Goal: Task Accomplishment & Management: Complete application form

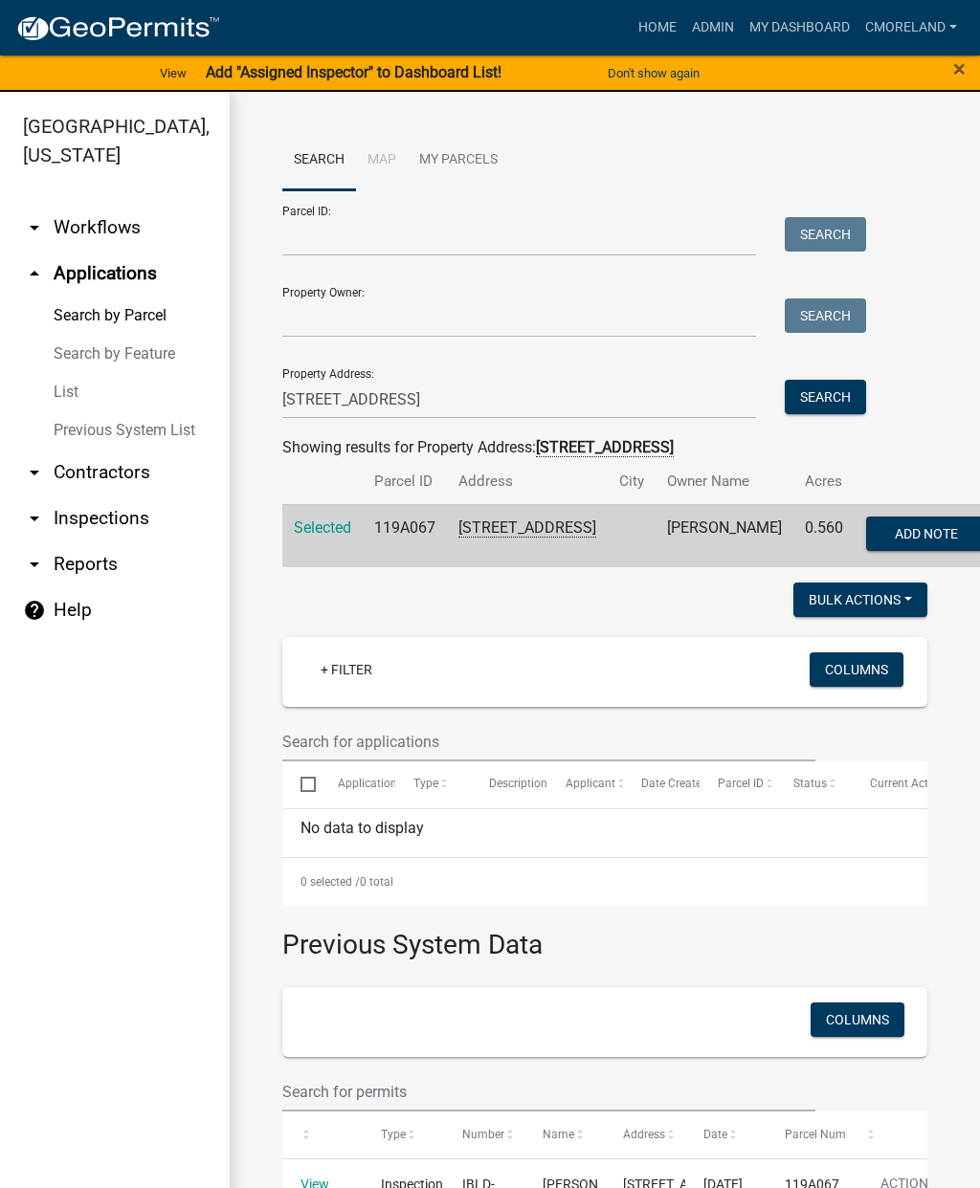
scroll to position [1477, 0]
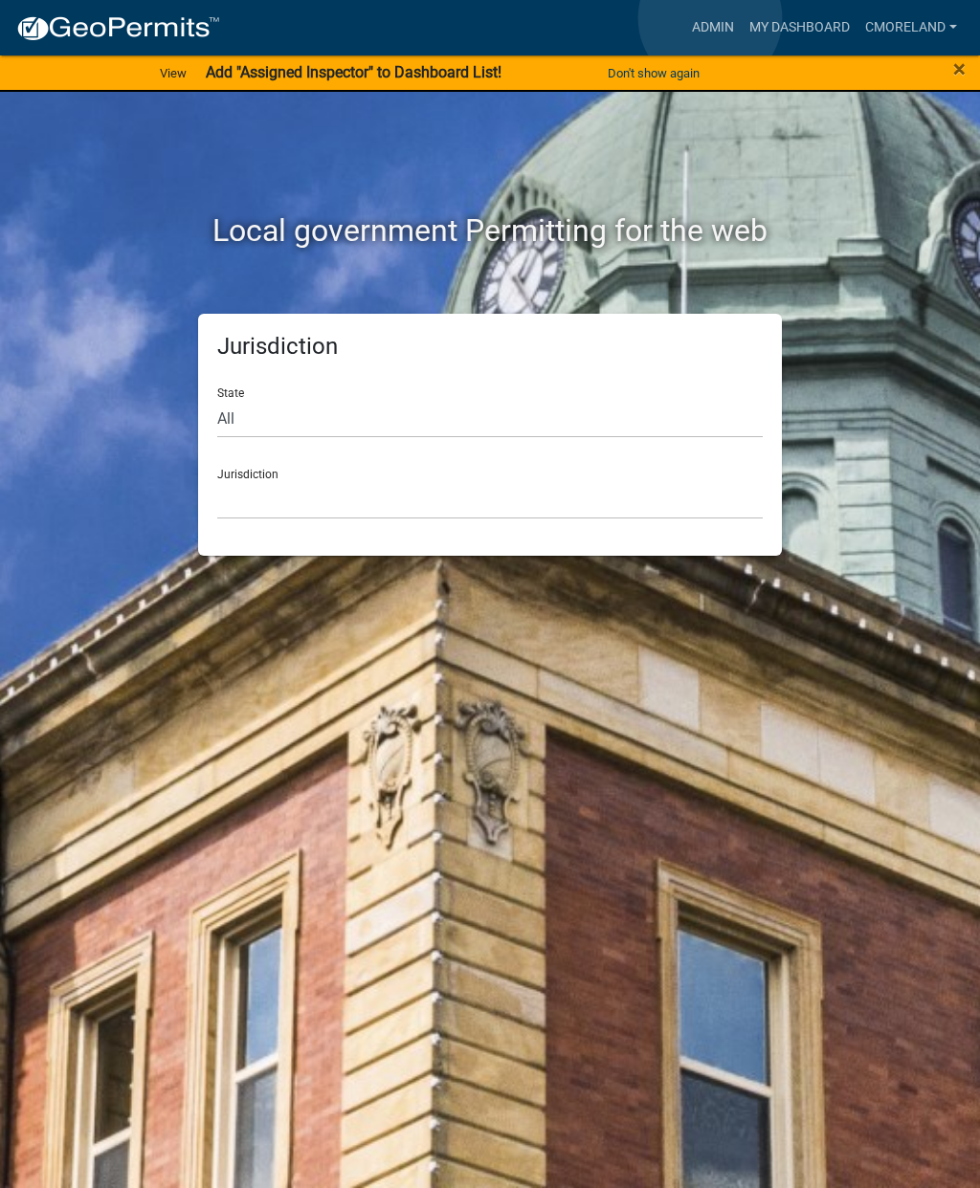
click at [711, 18] on link "Admin" at bounding box center [712, 28] width 57 height 36
click at [696, 15] on link "Admin" at bounding box center [712, 28] width 57 height 36
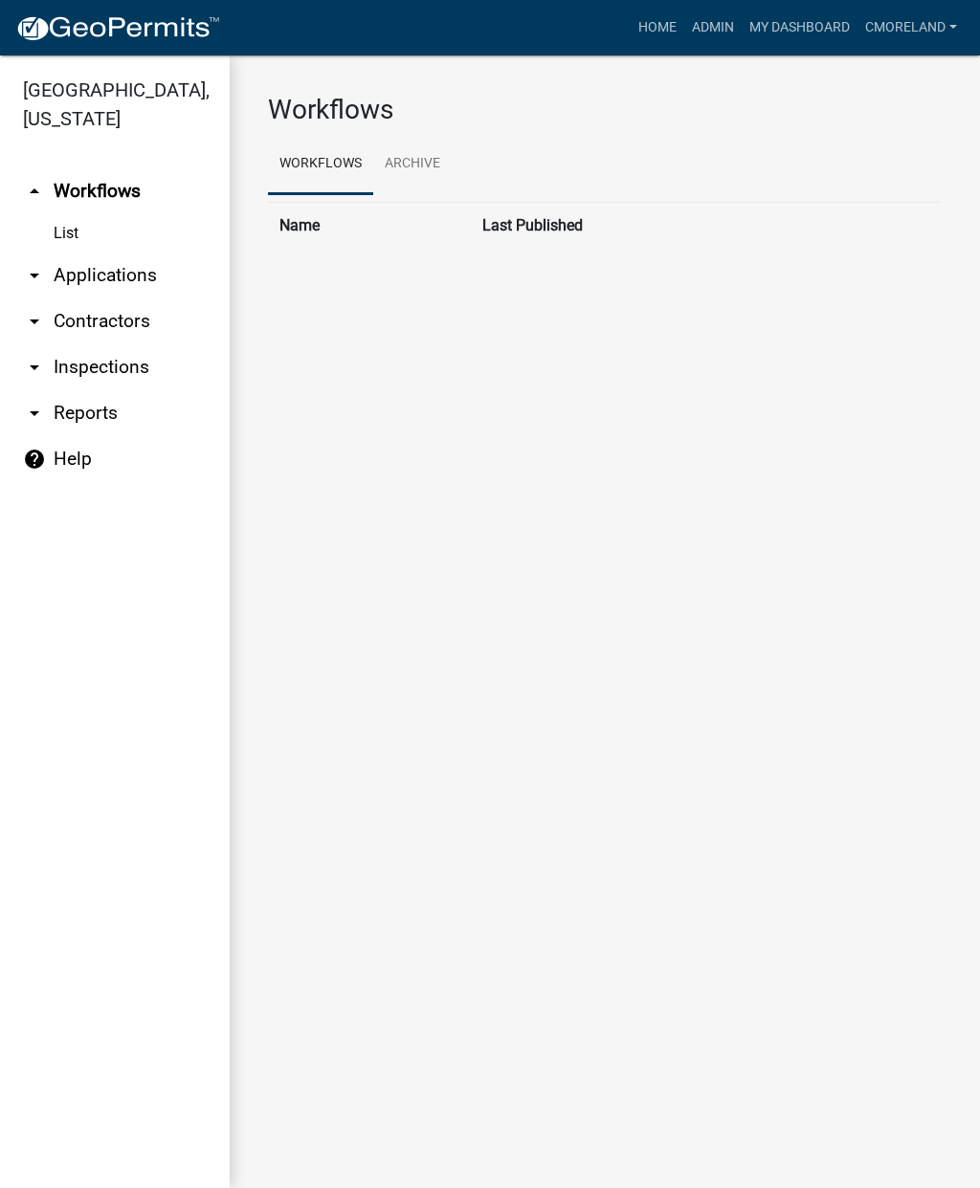
click at [708, 22] on link "Admin" at bounding box center [712, 28] width 57 height 36
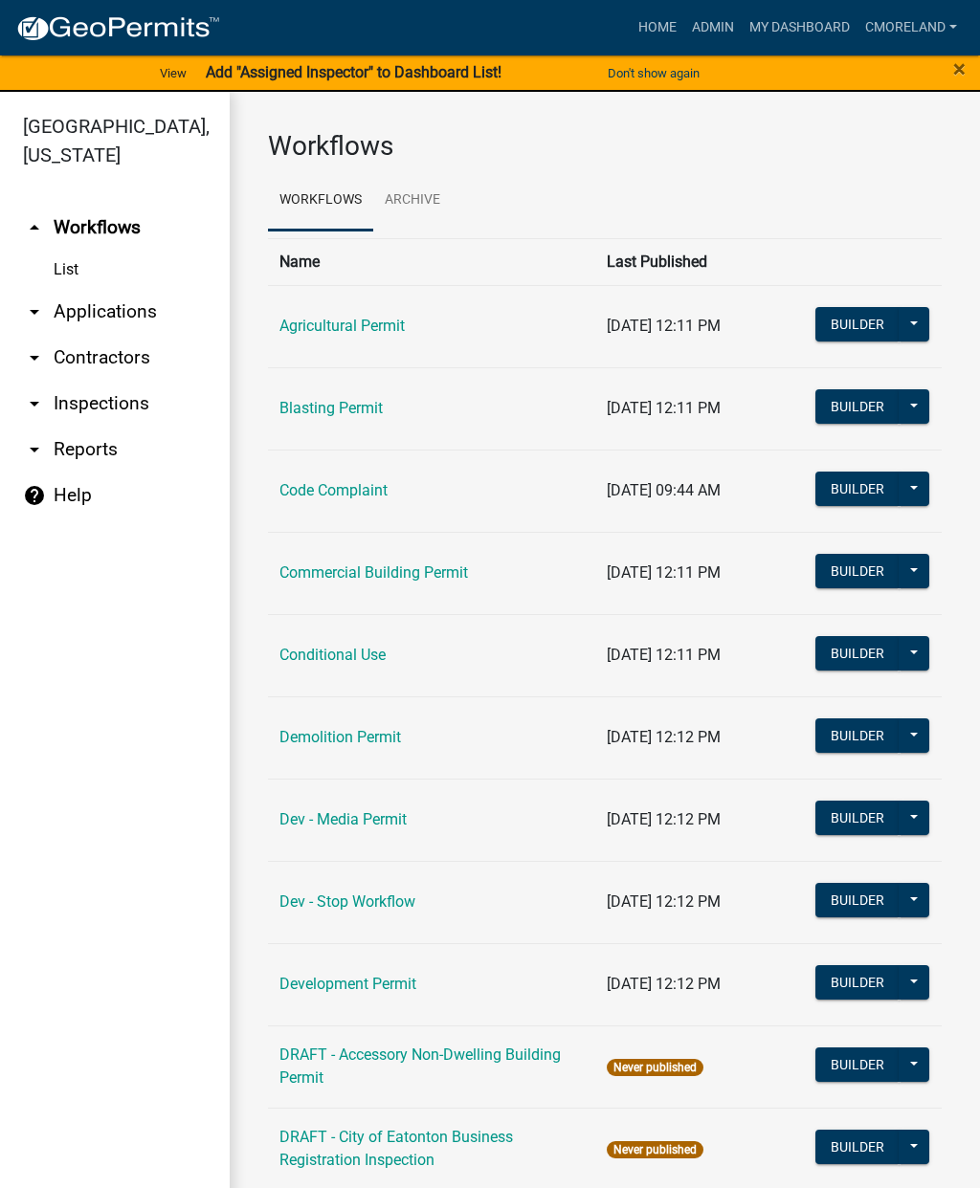
click at [110, 329] on link "arrow_drop_down Applications" at bounding box center [115, 312] width 230 height 46
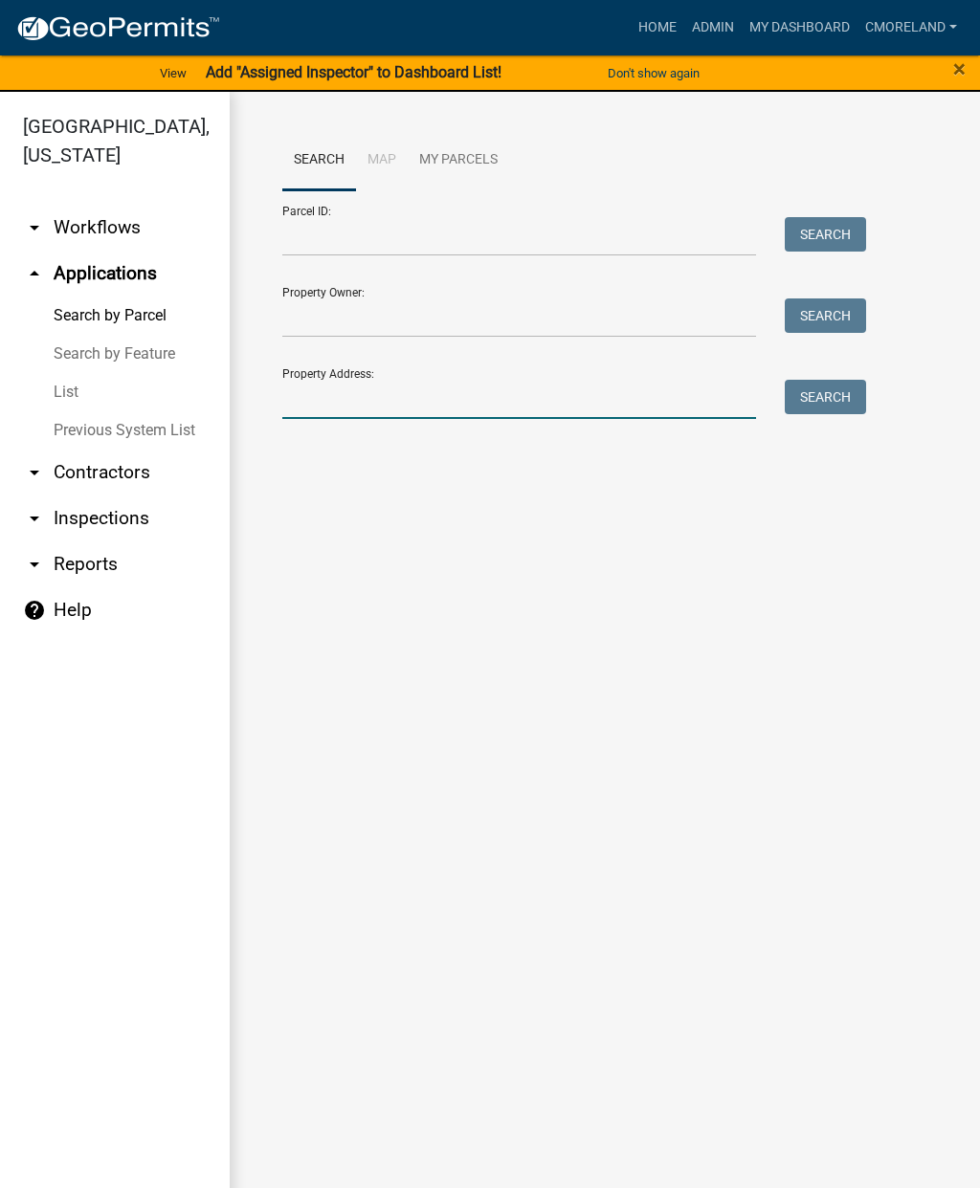
click at [339, 386] on input "Property Address:" at bounding box center [519, 399] width 474 height 39
click at [406, 754] on main "Search Map My Parcels Parcel ID: Search Property Owner: Search Property Address…" at bounding box center [605, 651] width 750 height 1119
click at [329, 393] on input "27" at bounding box center [519, 399] width 474 height 39
click at [834, 403] on button "Search" at bounding box center [824, 397] width 81 height 34
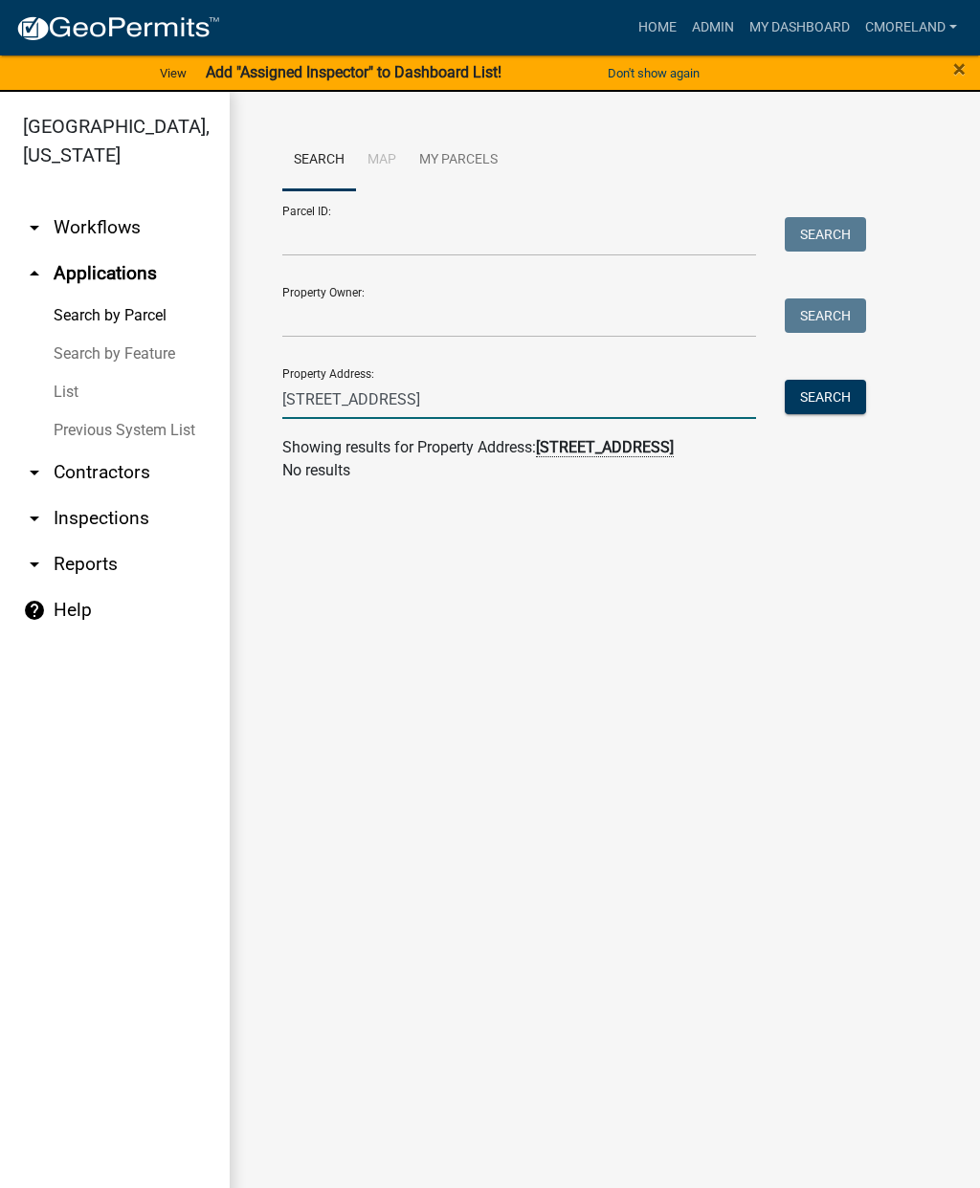
click at [365, 391] on input "270 w riverbend dr" at bounding box center [519, 399] width 474 height 39
click at [363, 398] on input "270 w riverbend dr" at bounding box center [519, 399] width 474 height 39
click at [368, 390] on input "270 w riverbend dr" at bounding box center [519, 399] width 474 height 39
click at [361, 402] on input "270 w riverbend dr" at bounding box center [519, 399] width 474 height 39
click at [358, 395] on input "270 w riverbend dr" at bounding box center [519, 399] width 474 height 39
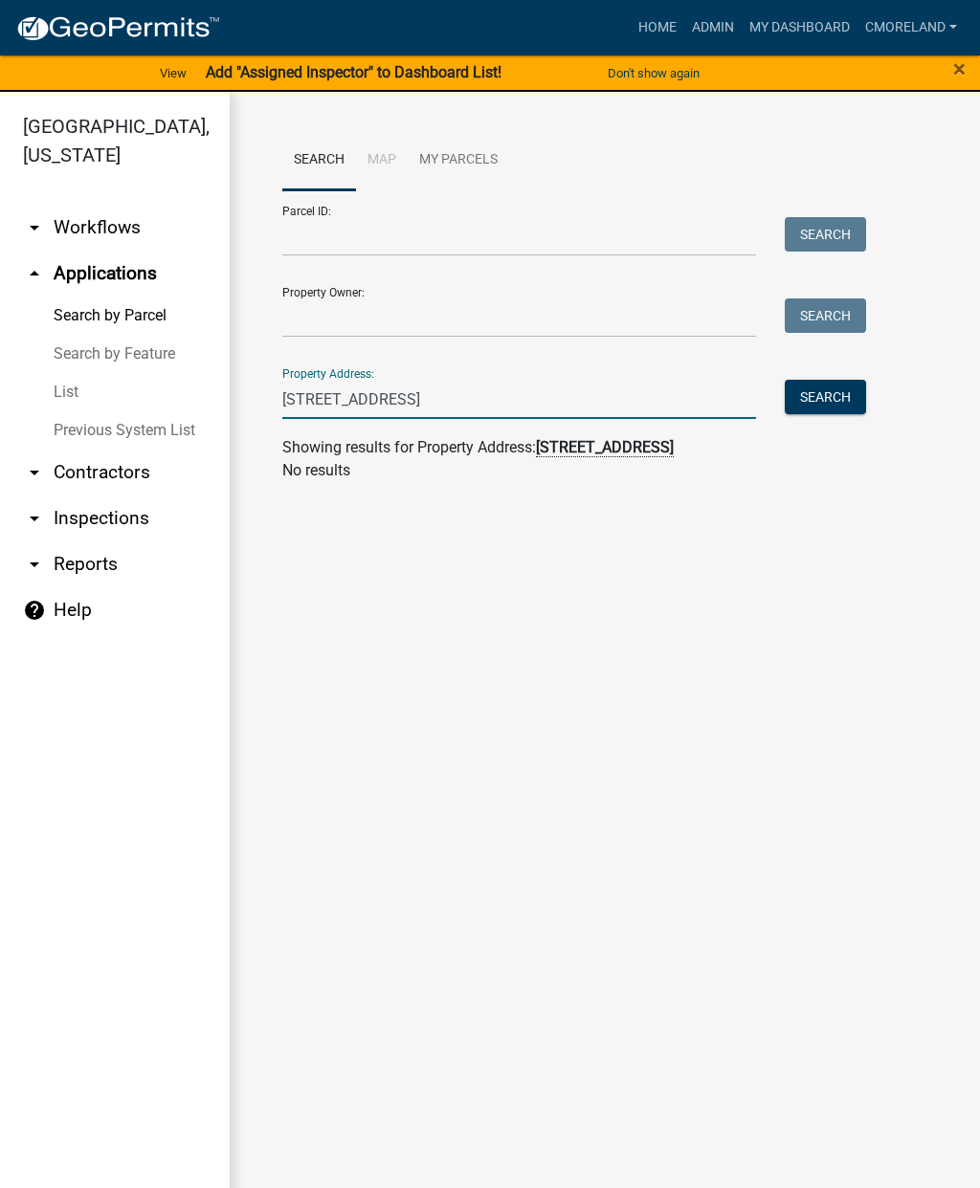
click at [353, 402] on input "270 w riverbend dr" at bounding box center [519, 399] width 474 height 39
type input "270 w river bend dr"
click at [833, 394] on button "Search" at bounding box center [824, 397] width 81 height 34
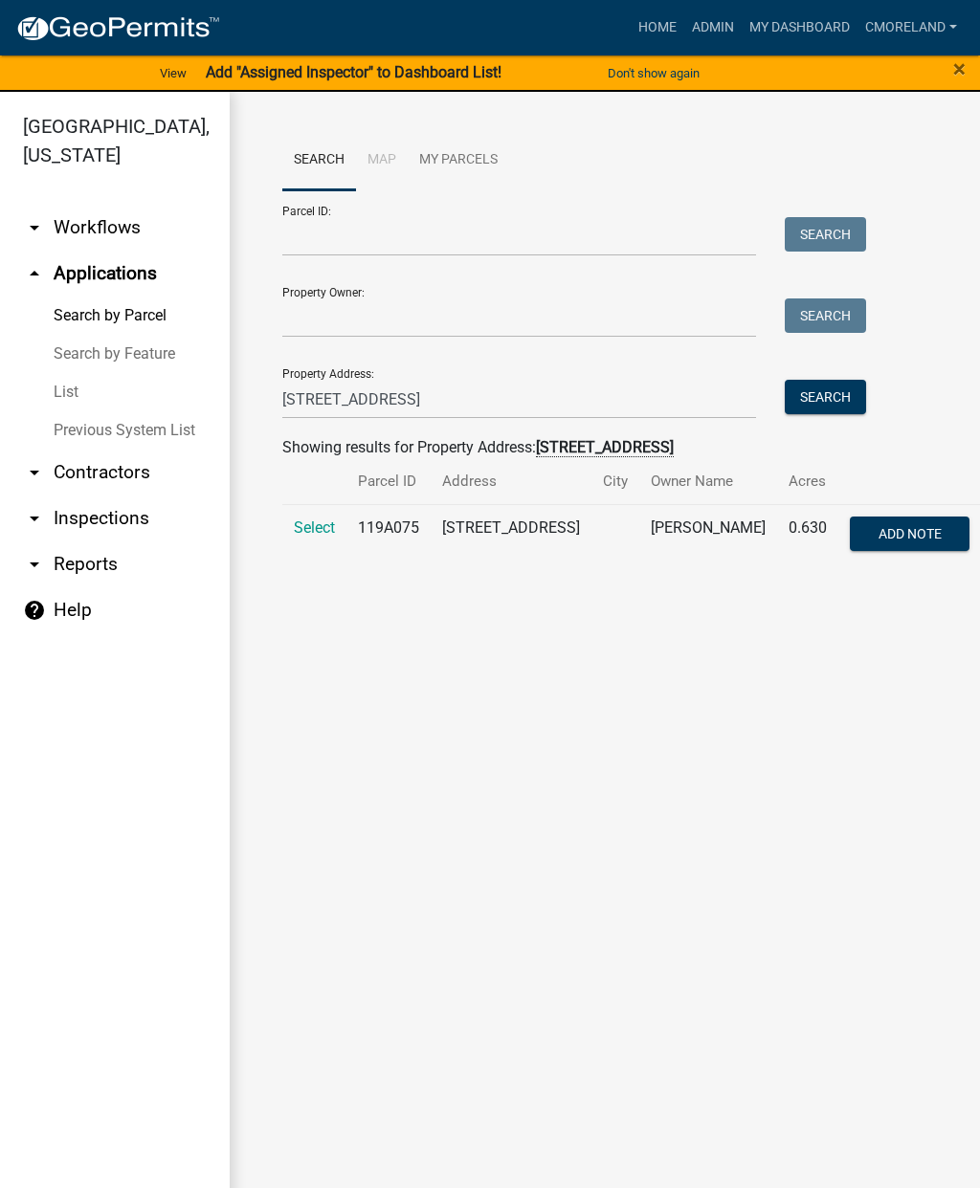
click at [319, 535] on span "Select" at bounding box center [314, 527] width 41 height 18
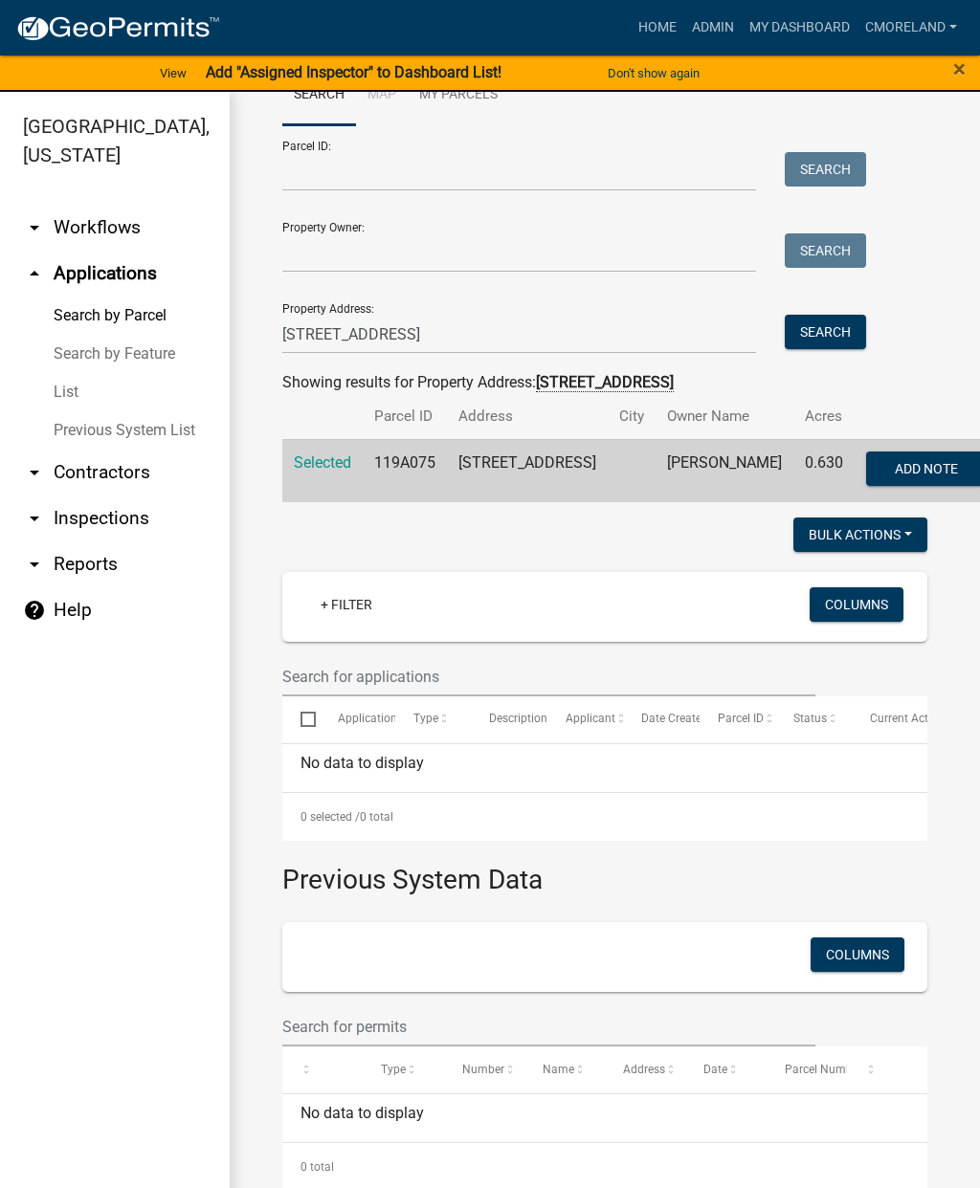
scroll to position [83, 0]
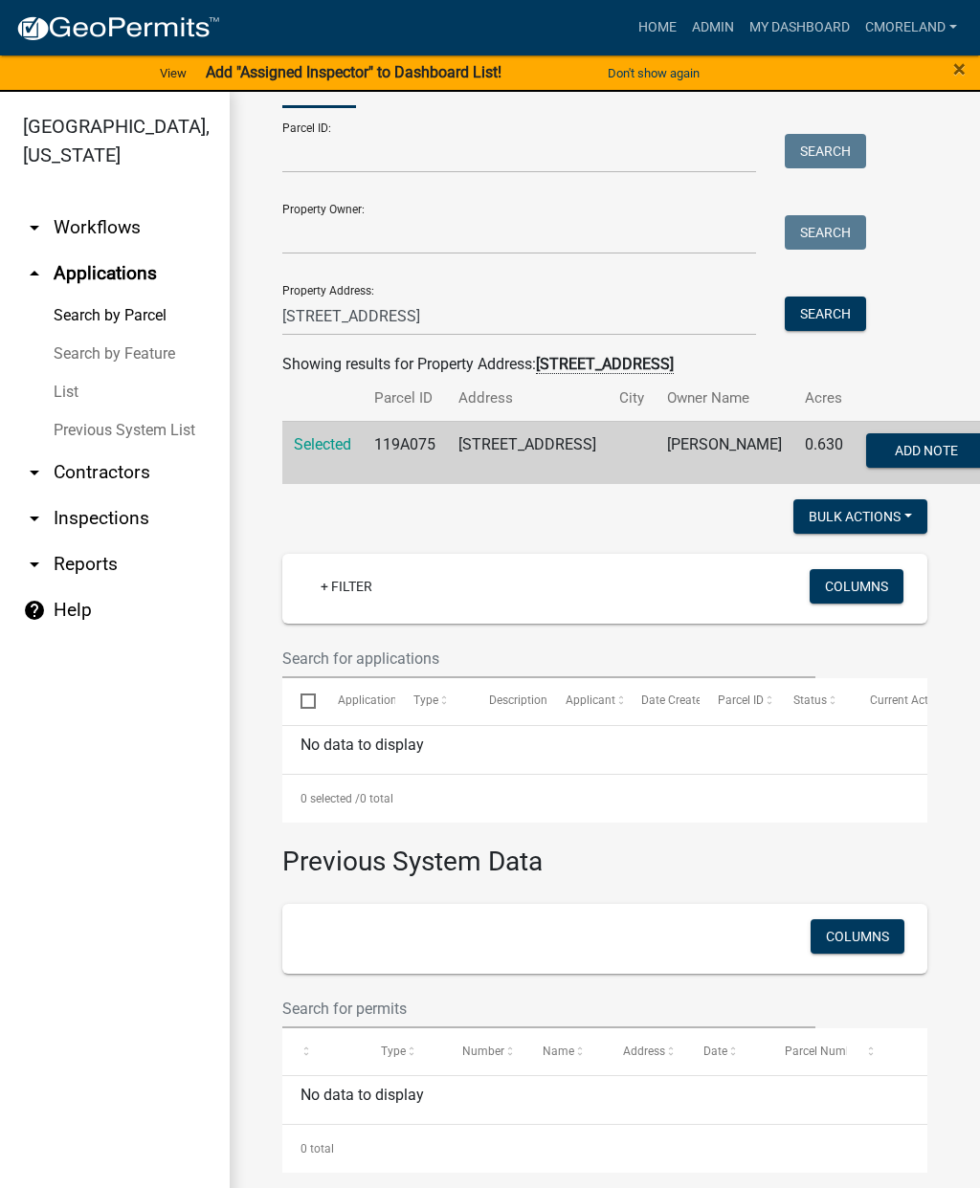
click at [323, 453] on span "Selected" at bounding box center [322, 444] width 57 height 18
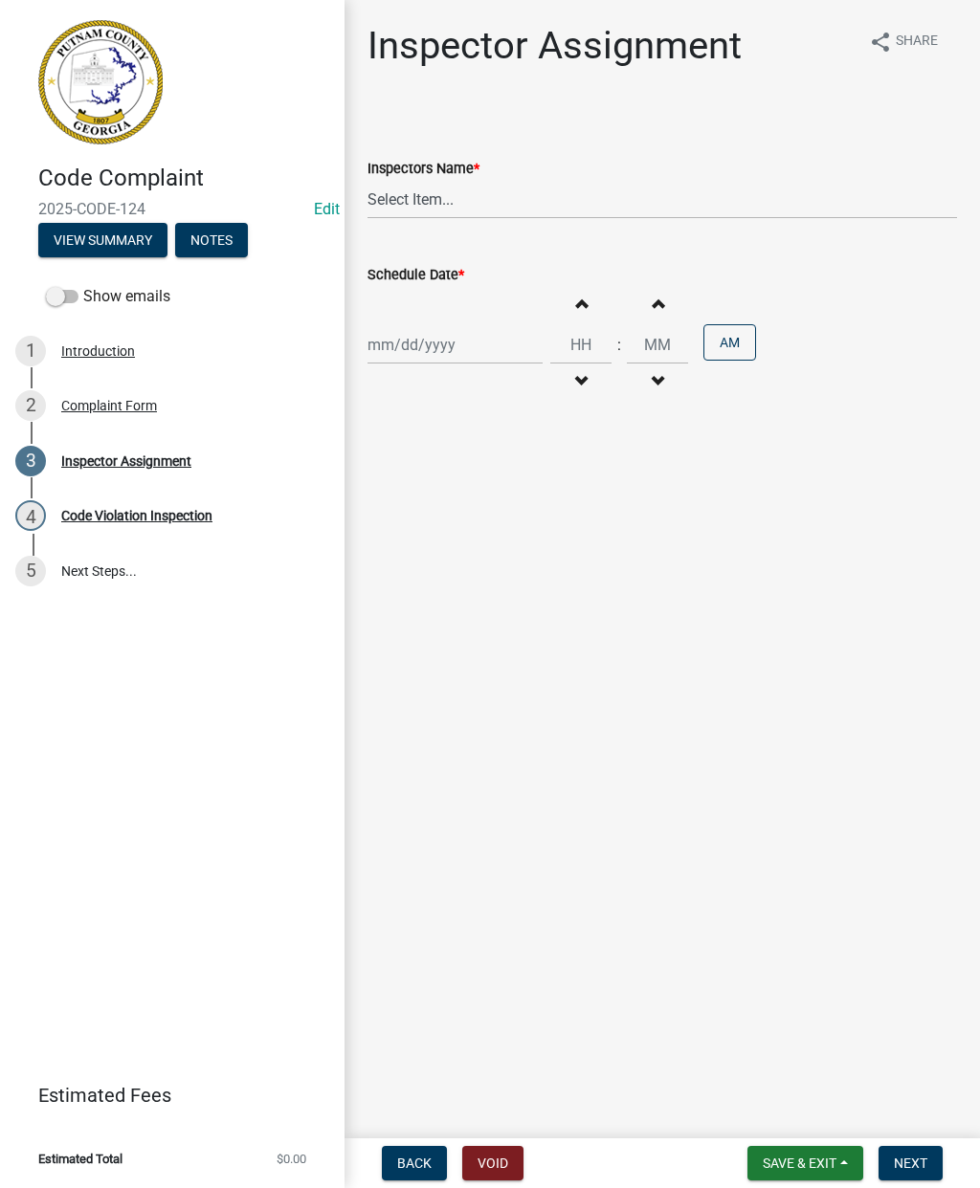
click at [150, 399] on div "Complaint Form" at bounding box center [109, 405] width 96 height 13
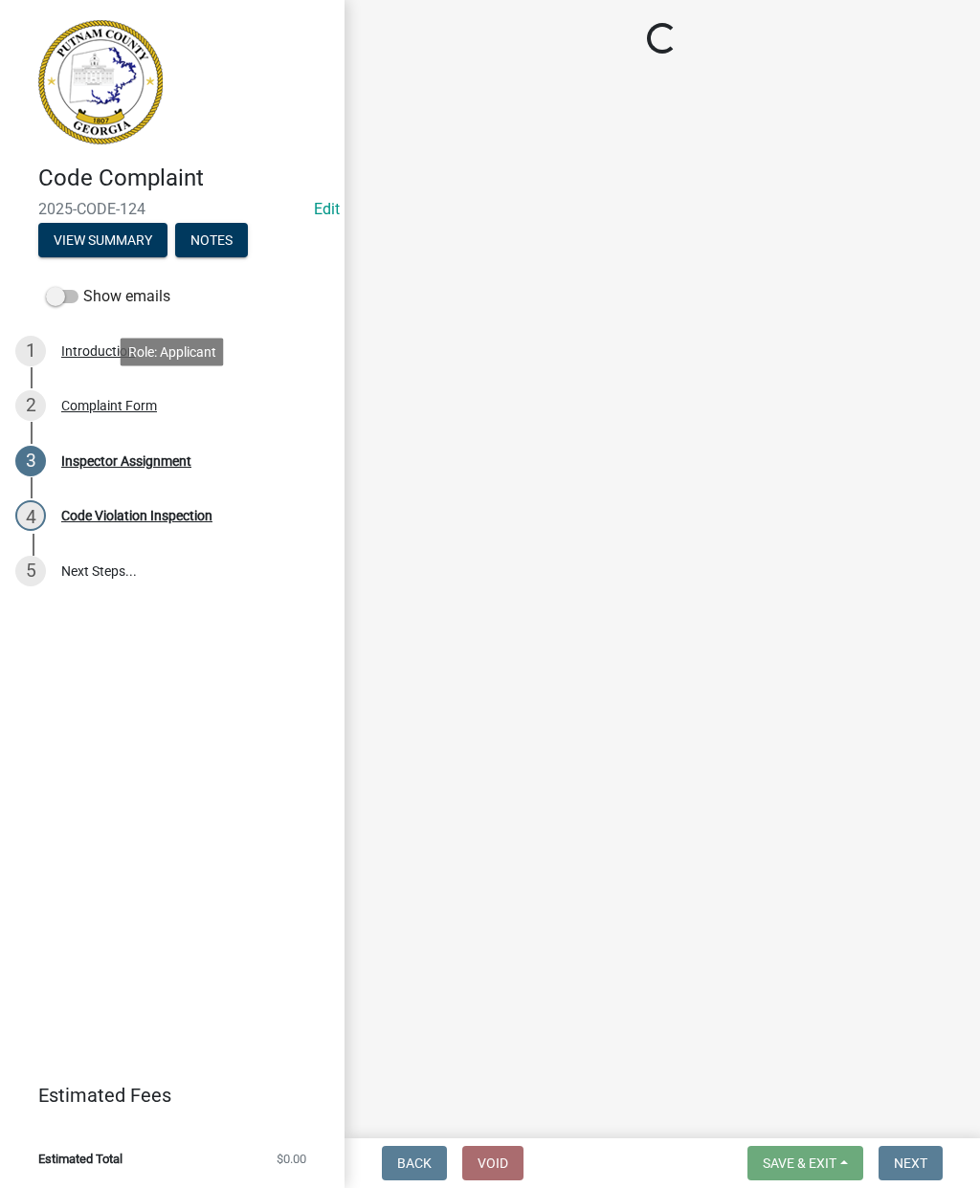
select select "76170ab1-b25a-468b-8231-d5eb0e85b261"
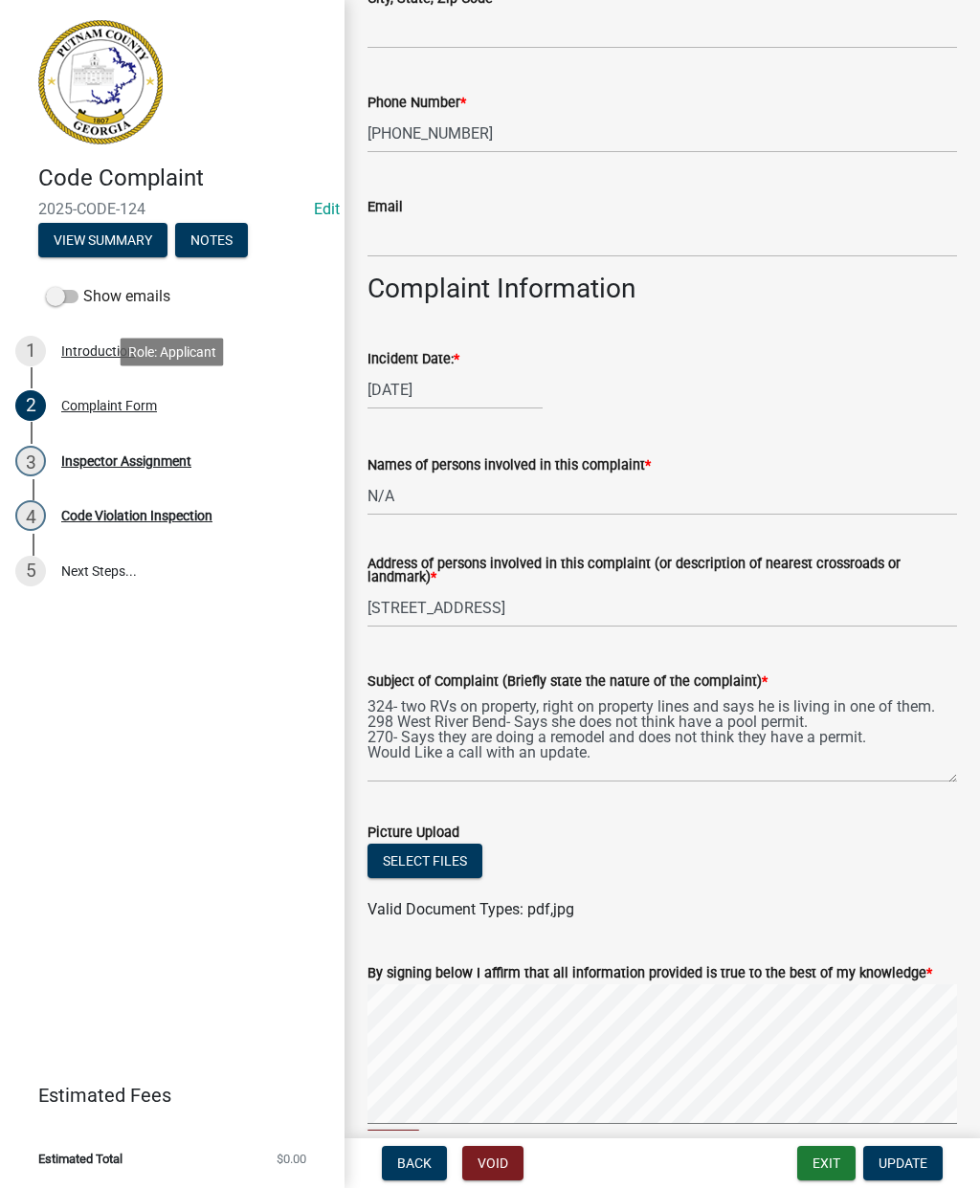
scroll to position [560, 0]
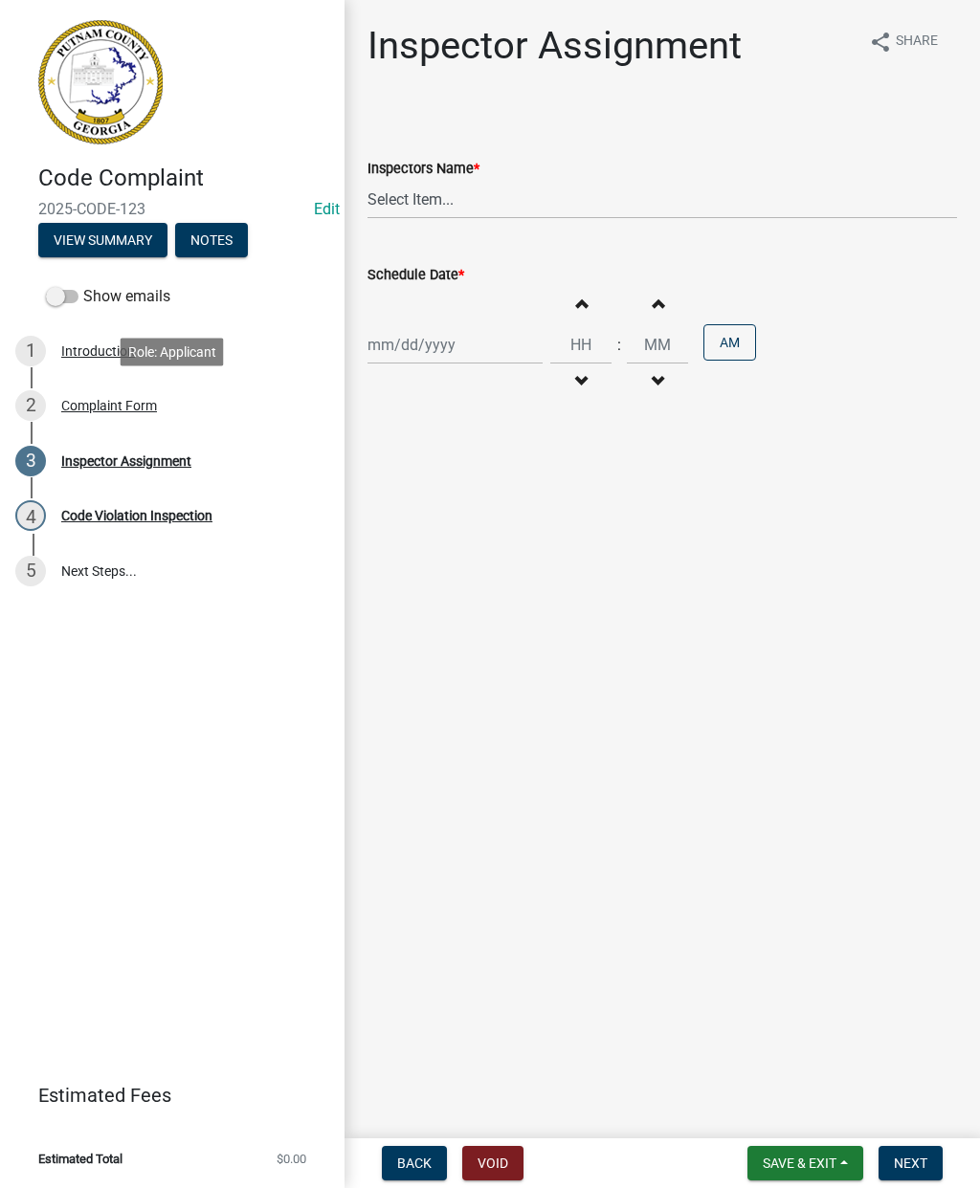
click at [134, 419] on div "2 Complaint Form" at bounding box center [164, 405] width 298 height 31
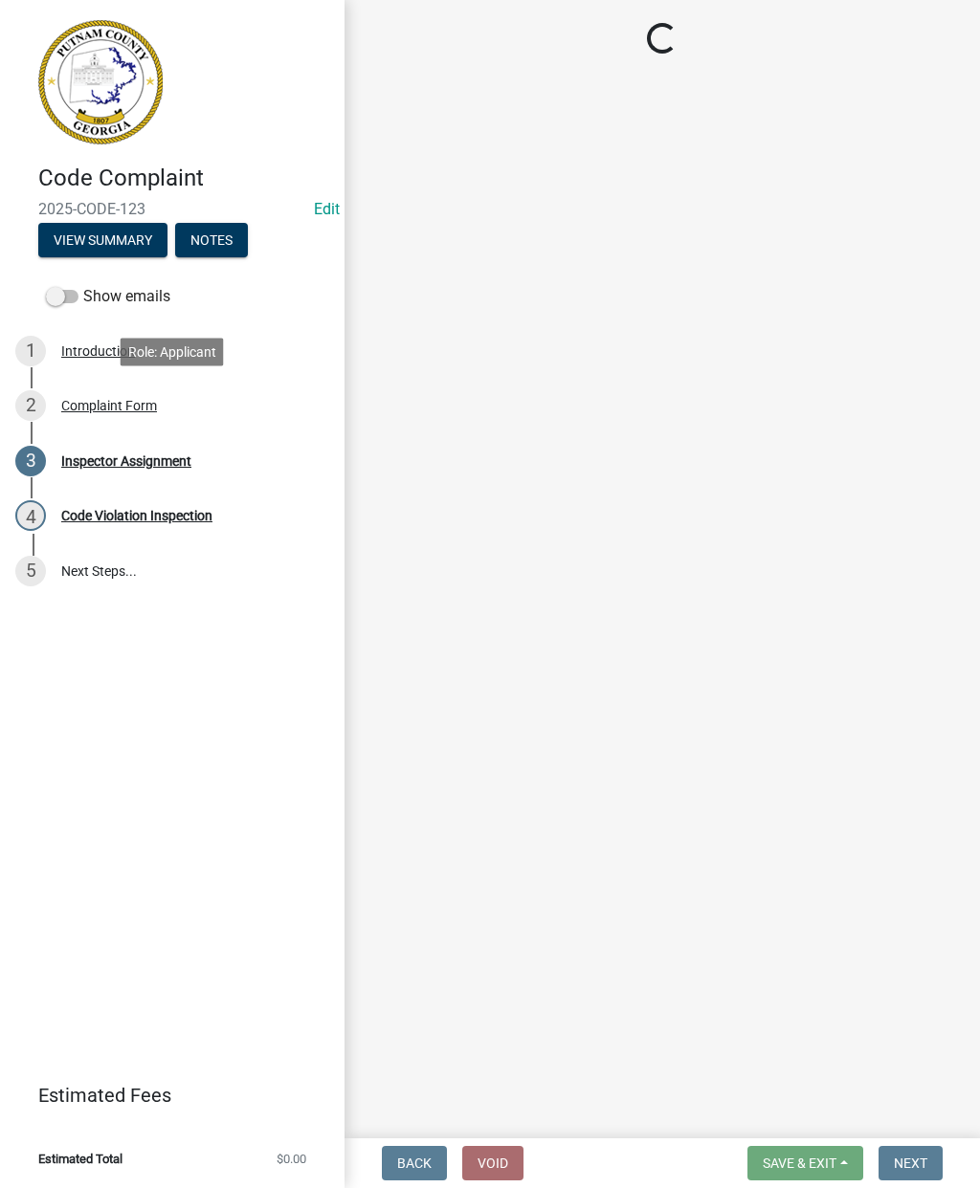
select select "76170ab1-b25a-468b-8231-d5eb0e85b261"
